Goal: Task Accomplishment & Management: Complete application form

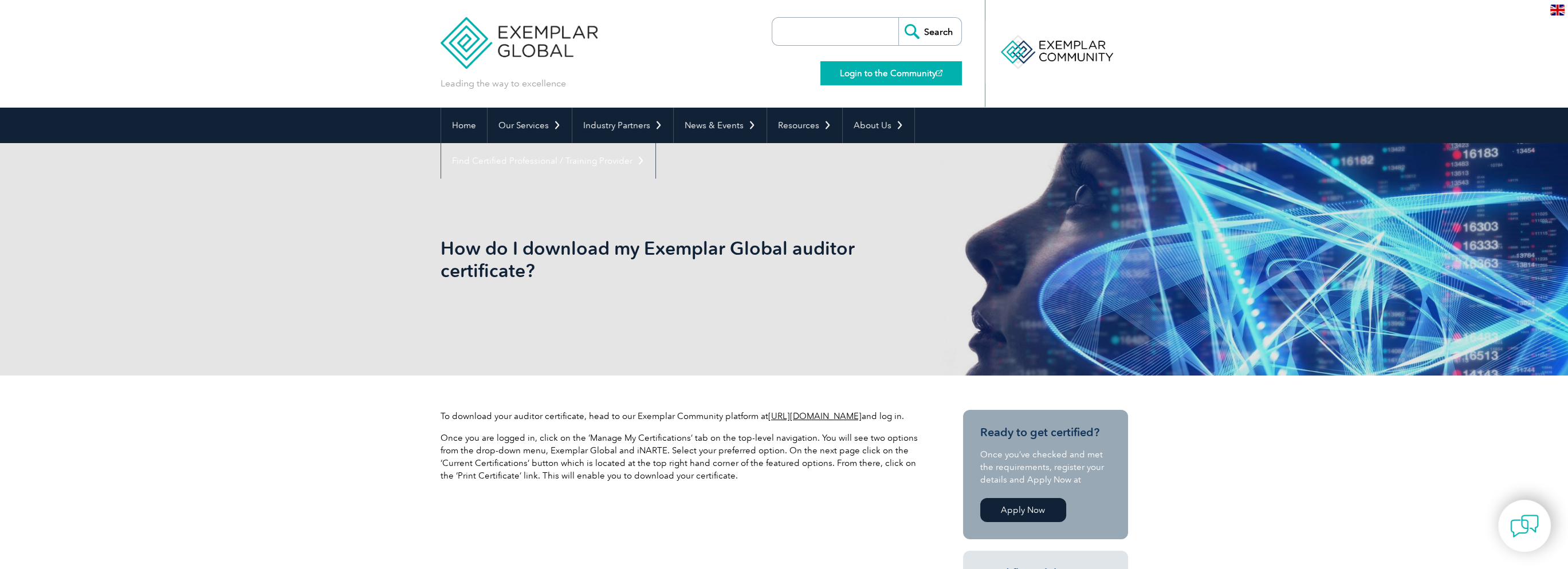
click at [862, 72] on link "Login to the Community" at bounding box center [891, 73] width 142 height 24
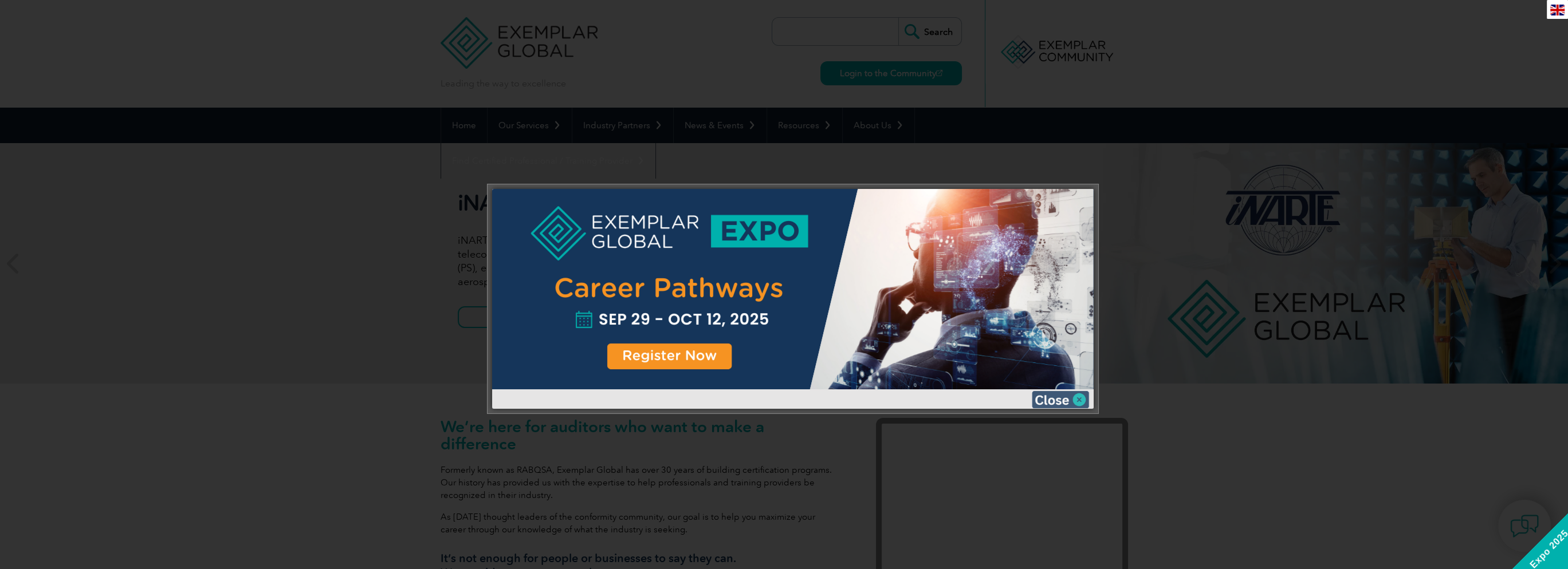
click at [1048, 400] on img at bounding box center [1061, 400] width 57 height 17
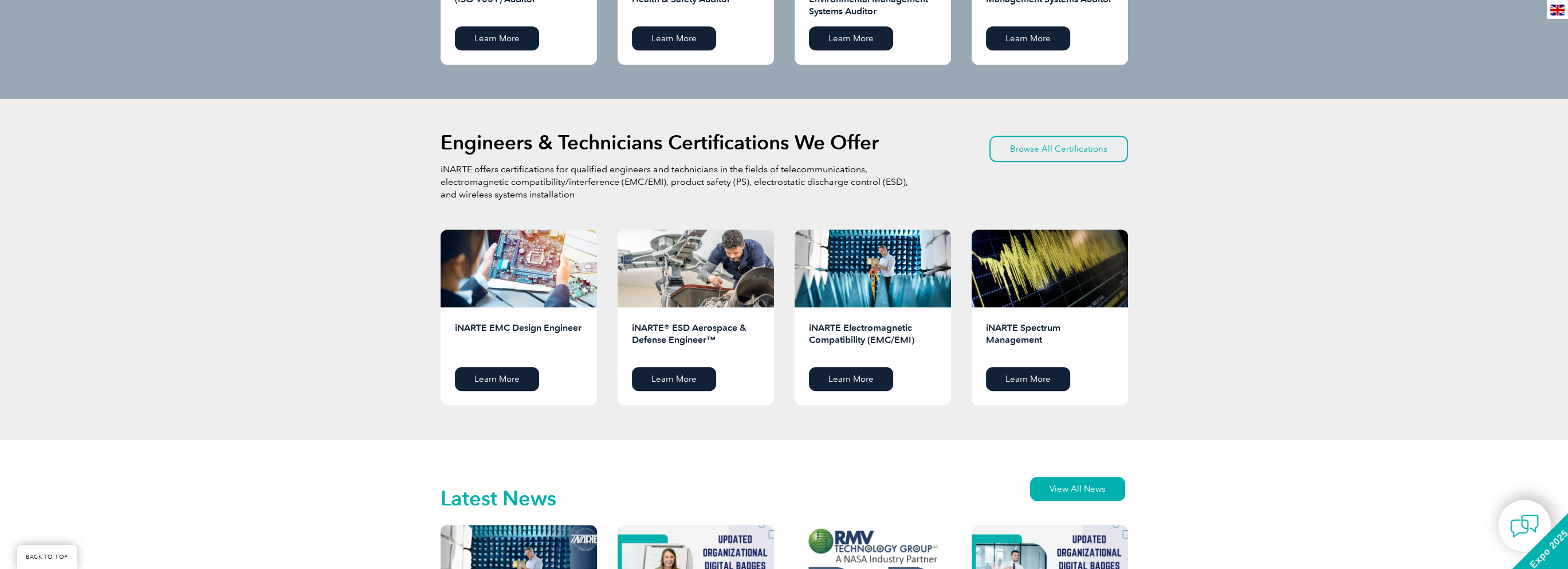
scroll to position [1374, 0]
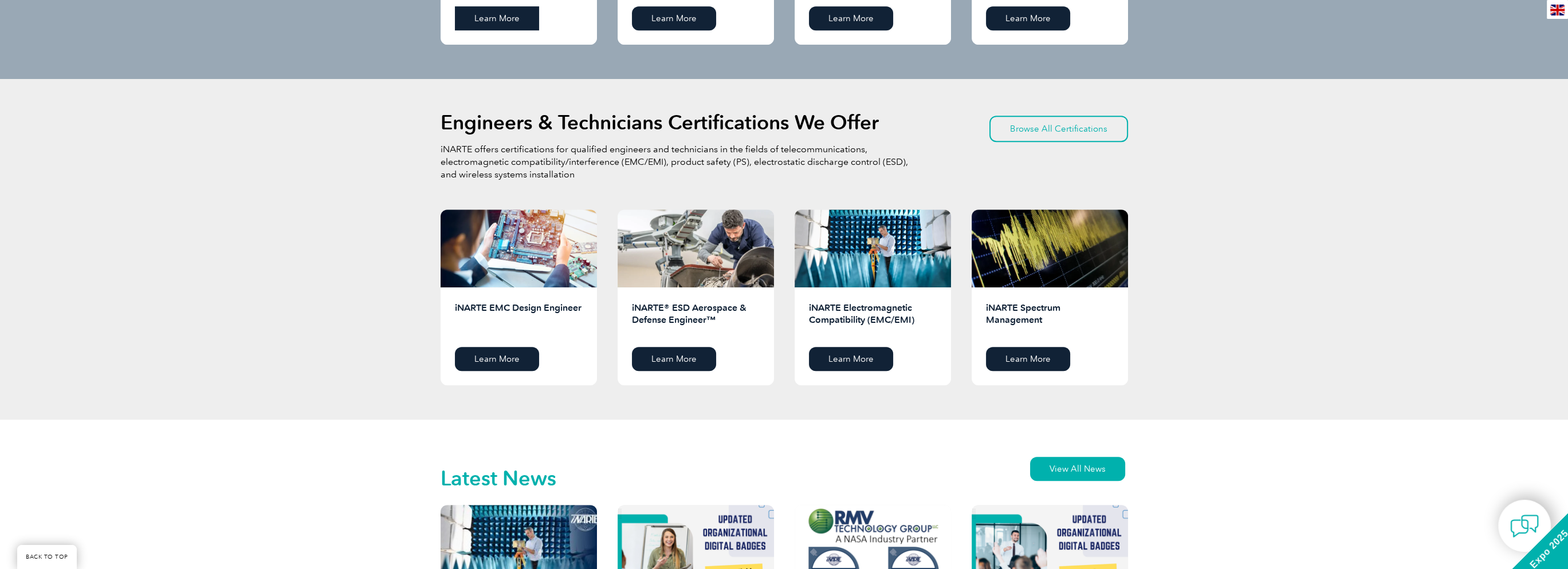
click at [513, 24] on link "Learn More" at bounding box center [497, 19] width 84 height 24
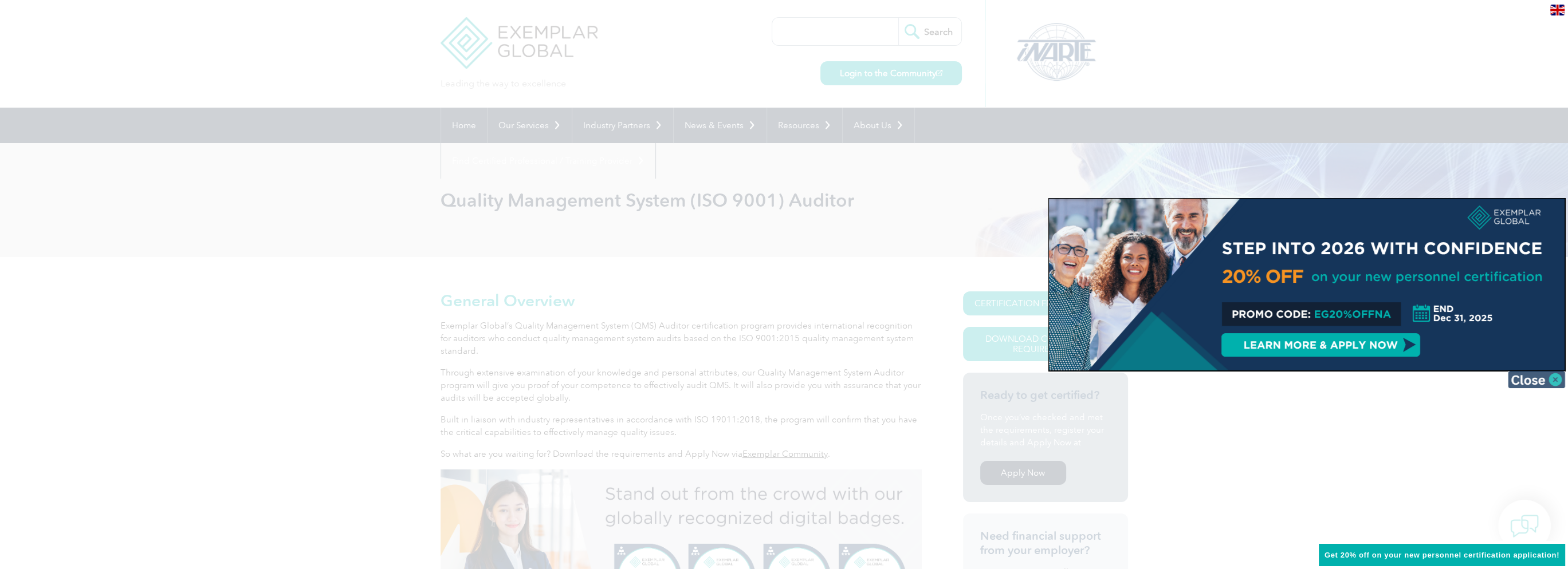
click at [1526, 385] on img at bounding box center [1537, 380] width 57 height 17
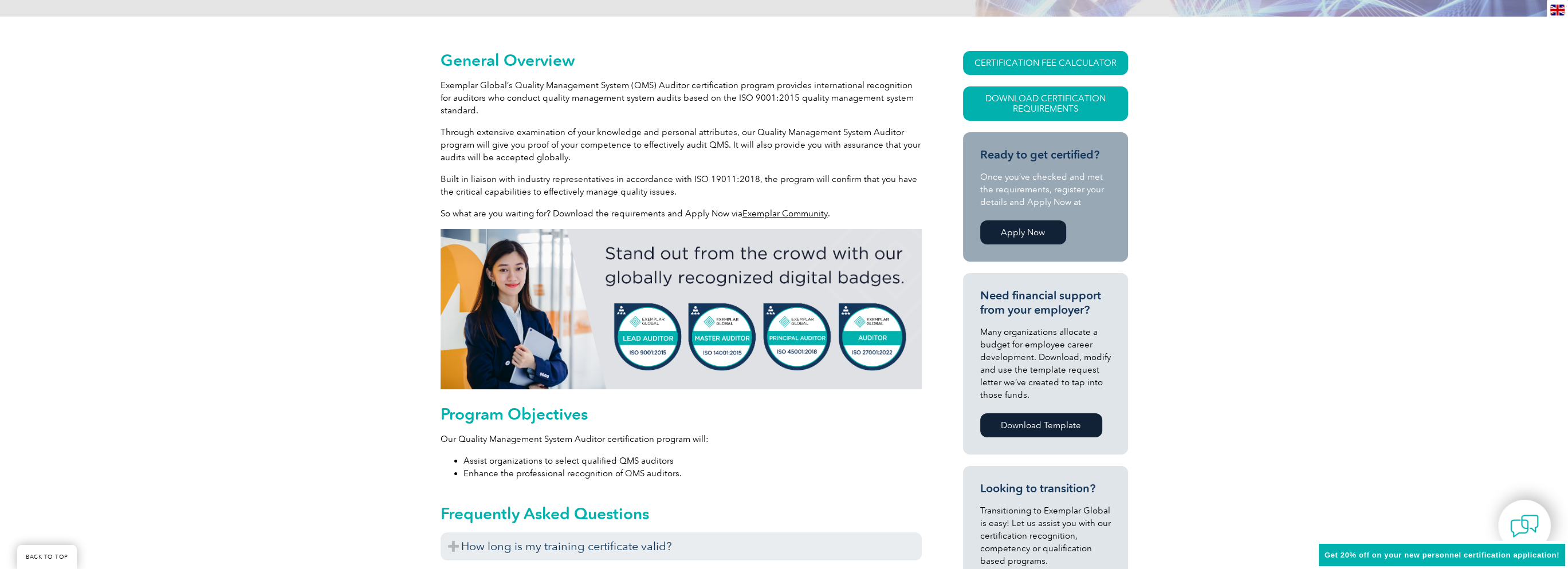
scroll to position [229, 0]
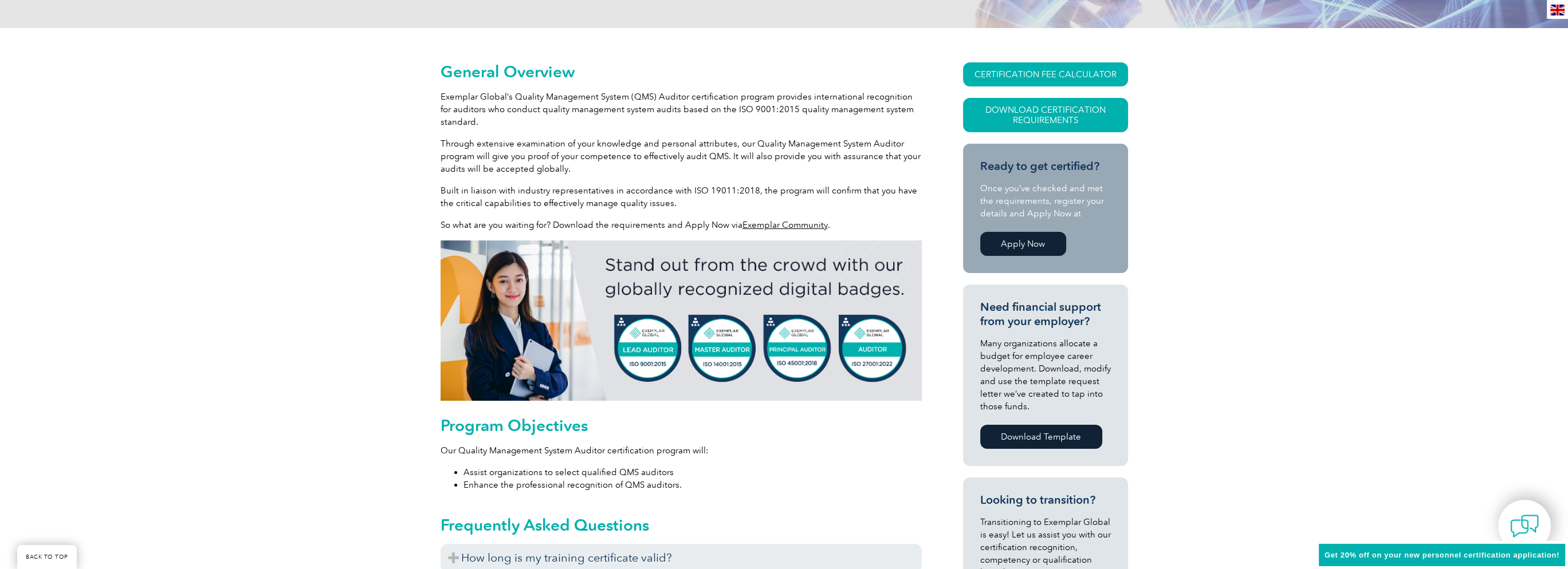
click at [1032, 250] on link "Apply Now" at bounding box center [1023, 244] width 86 height 24
